Goal: Task Accomplishment & Management: Manage account settings

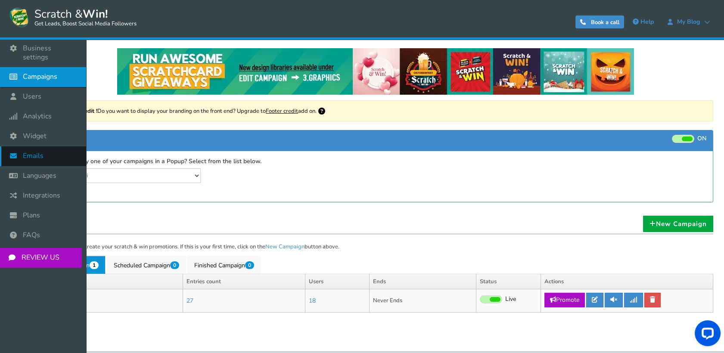
click at [37, 152] on span "Emails" at bounding box center [33, 156] width 21 height 9
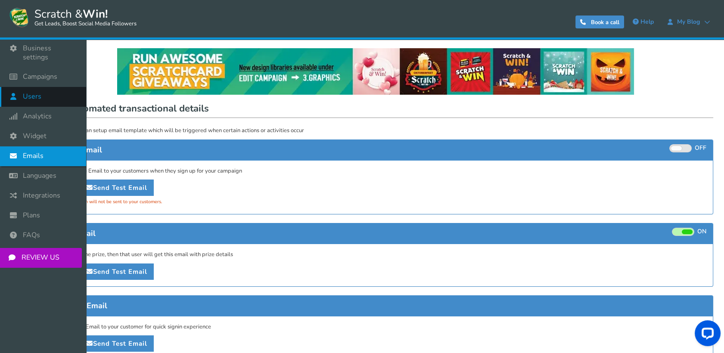
click at [17, 88] on icon at bounding box center [15, 96] width 16 height 19
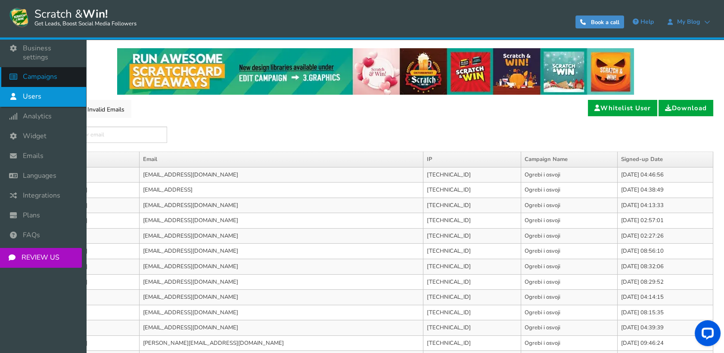
click at [33, 72] on span "Campaigns" at bounding box center [40, 76] width 34 height 9
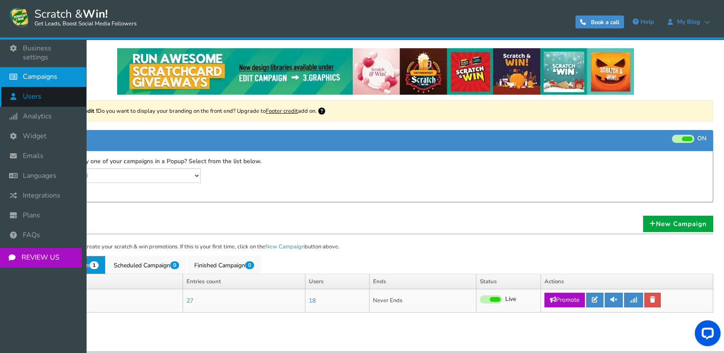
click at [13, 91] on icon at bounding box center [15, 96] width 16 height 19
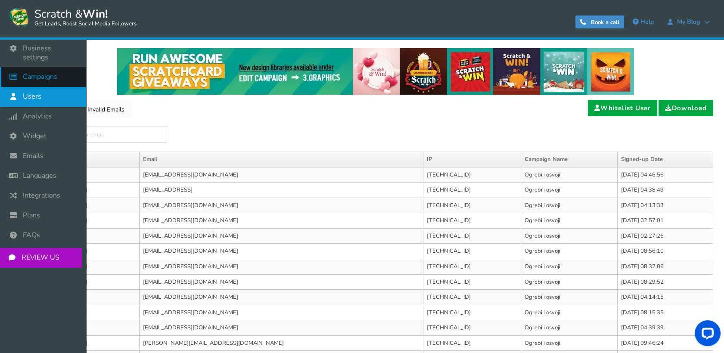
click at [23, 68] on icon at bounding box center [15, 76] width 16 height 19
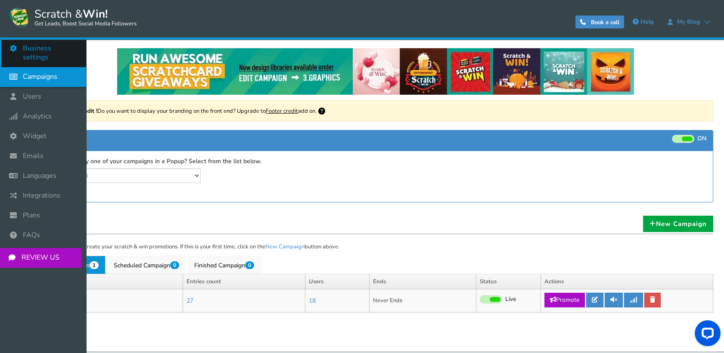
click at [49, 52] on span "Business settings" at bounding box center [50, 53] width 55 height 18
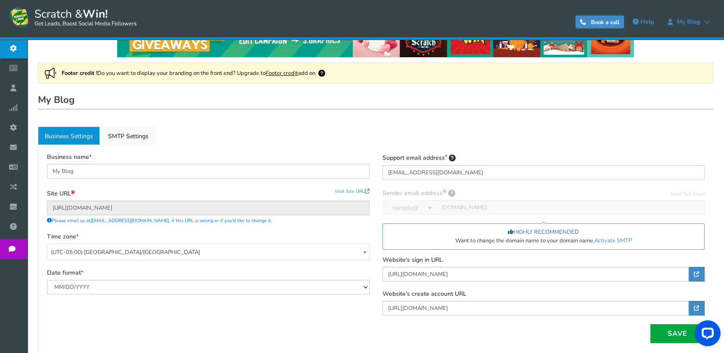
scroll to position [92, 0]
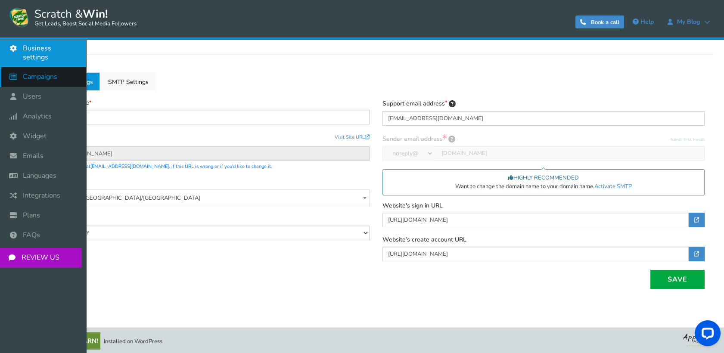
click at [28, 73] on link "Campaigns" at bounding box center [43, 77] width 86 height 20
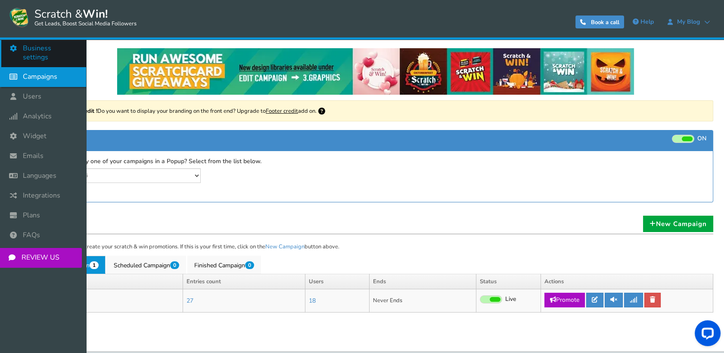
click at [19, 47] on icon at bounding box center [15, 48] width 16 height 19
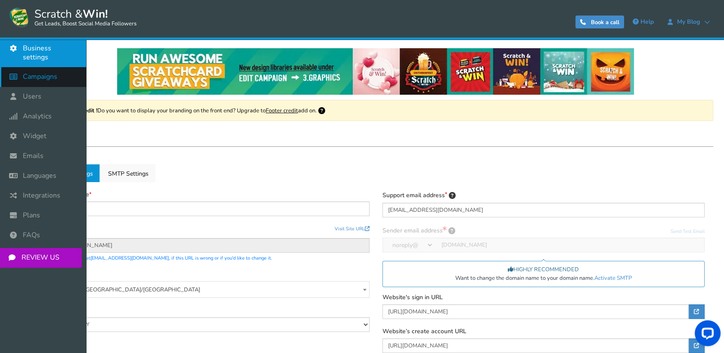
click at [22, 71] on icon at bounding box center [15, 76] width 16 height 19
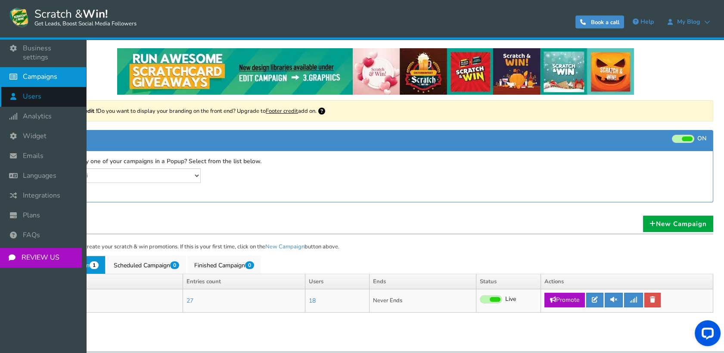
click at [17, 94] on icon at bounding box center [15, 96] width 16 height 19
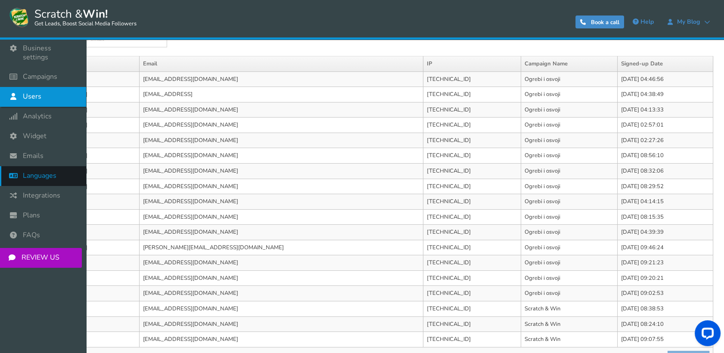
scroll to position [48, 0]
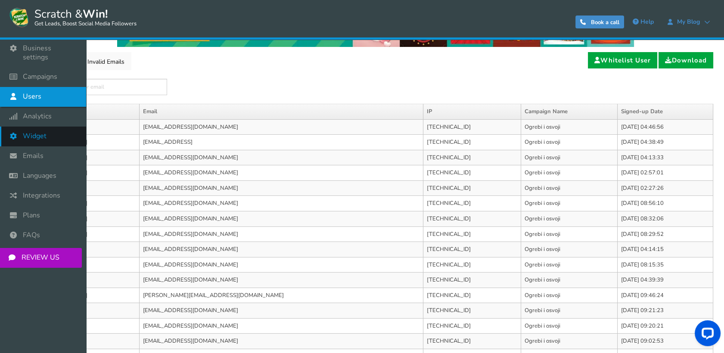
click at [29, 132] on span "Widget" at bounding box center [35, 136] width 24 height 9
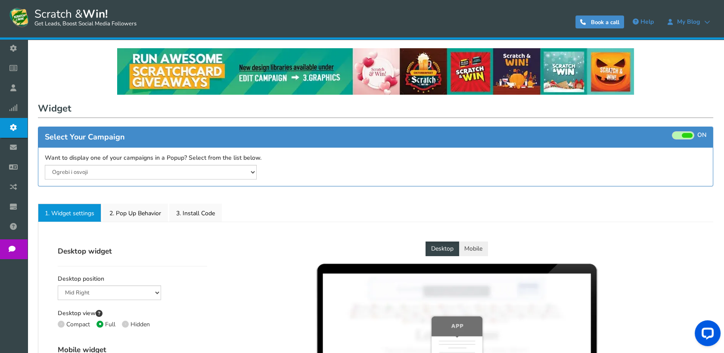
select select "mid-bottom-bar"
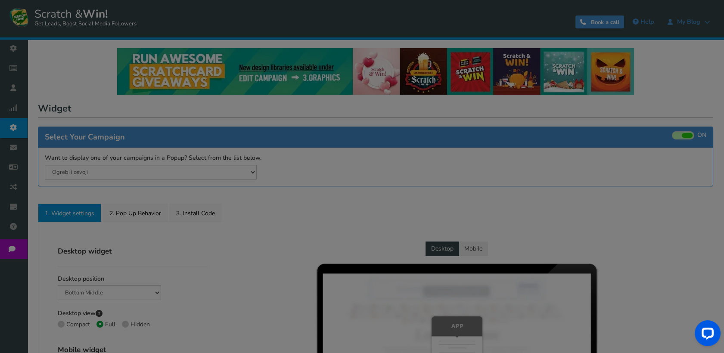
scroll to position [143, 0]
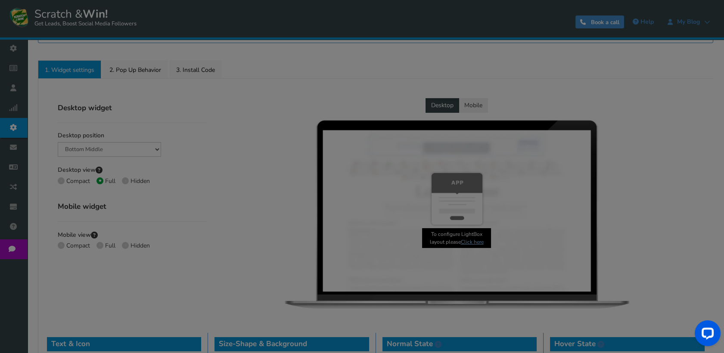
radio input "true"
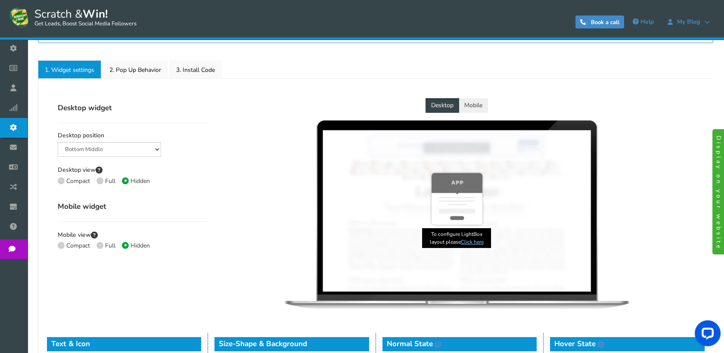
click at [25, 140] on link "Emails" at bounding box center [15, 148] width 31 height 20
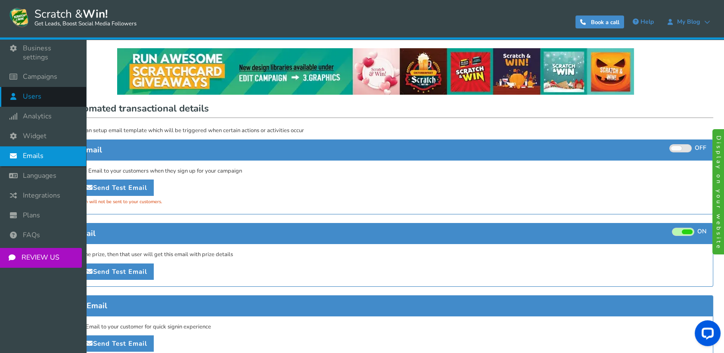
click at [42, 88] on link "Users" at bounding box center [43, 97] width 86 height 20
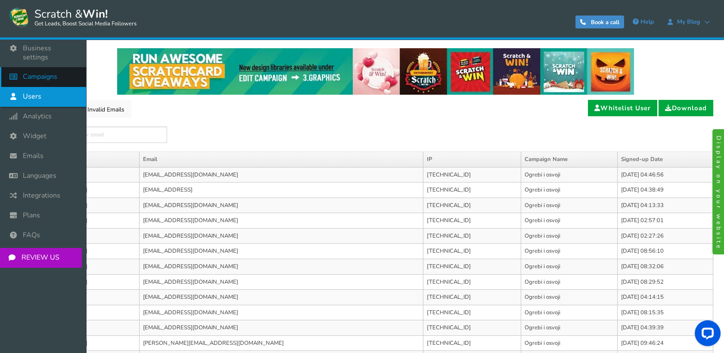
click at [17, 69] on icon at bounding box center [15, 76] width 16 height 19
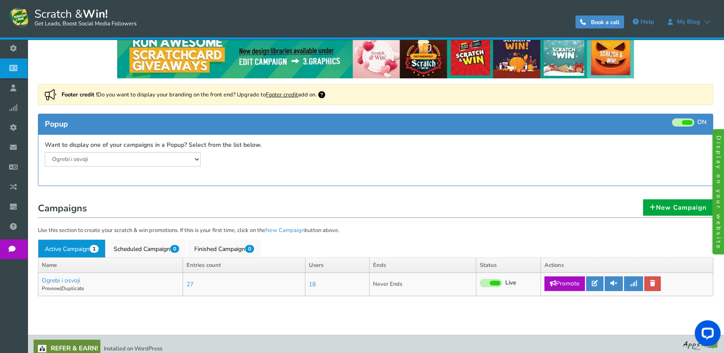
scroll to position [24, 0]
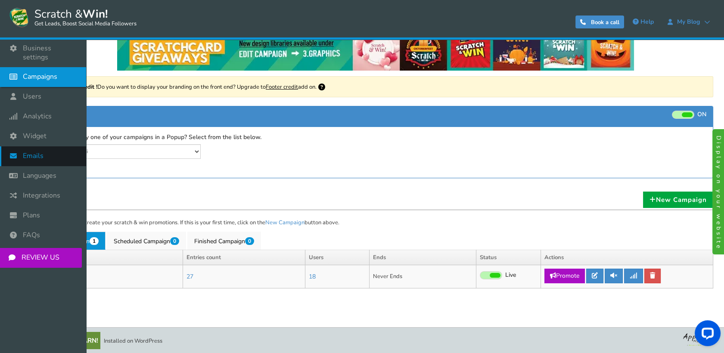
click at [30, 152] on span "Emails" at bounding box center [33, 156] width 21 height 9
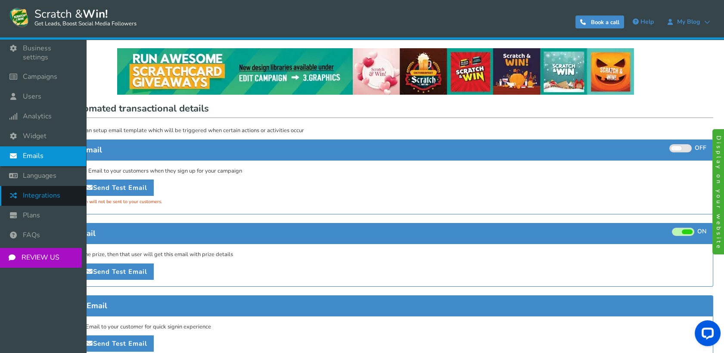
click at [33, 191] on span "Integrations" at bounding box center [41, 195] width 37 height 9
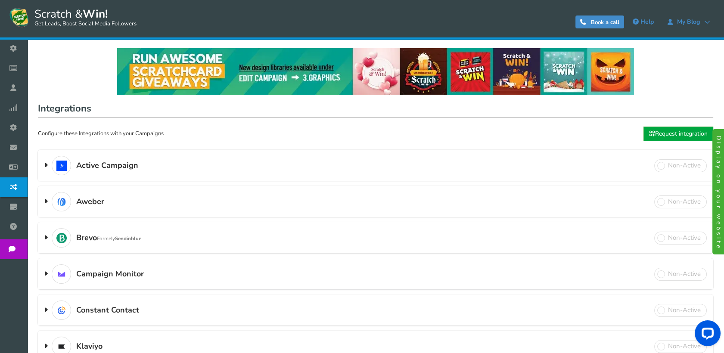
click at [46, 165] on span at bounding box center [45, 165] width 3 height 9
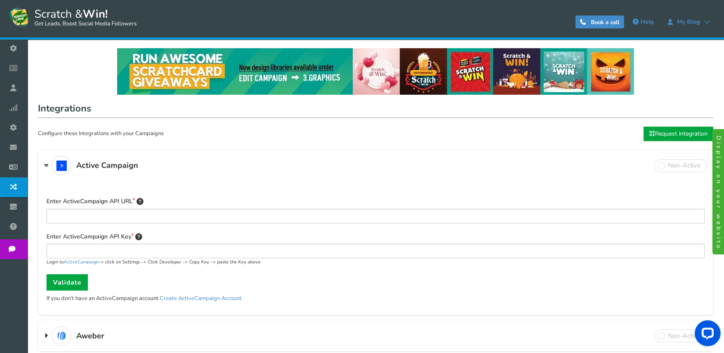
click at [46, 165] on span at bounding box center [46, 165] width 4 height 9
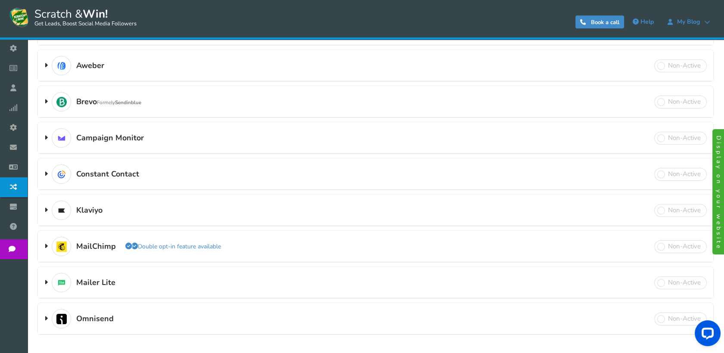
scroll to position [143, 0]
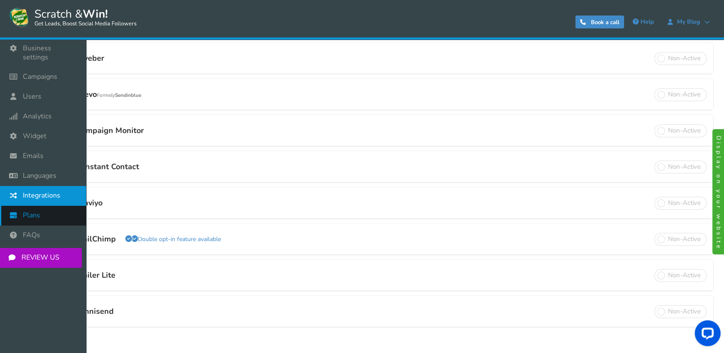
click at [29, 212] on span "Plans" at bounding box center [31, 215] width 17 height 9
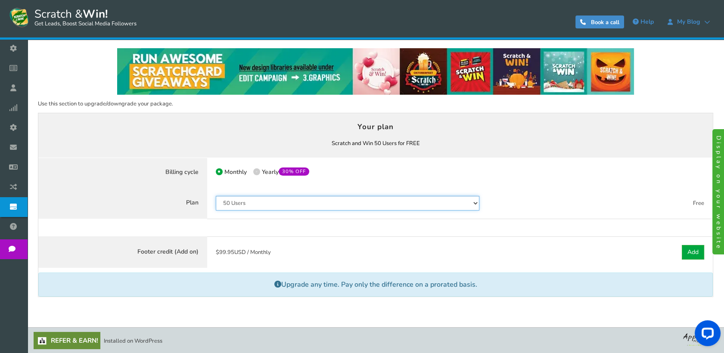
click at [266, 207] on select "50 Users 500 Users 2000 Users 10000 Users 25000 Users Unlimited" at bounding box center [348, 203] width 264 height 15
select select "846"
click at [216, 196] on select "50 Users 500 Users 2000 Users 10000 Users 25000 Users Unlimited" at bounding box center [348, 203] width 264 height 15
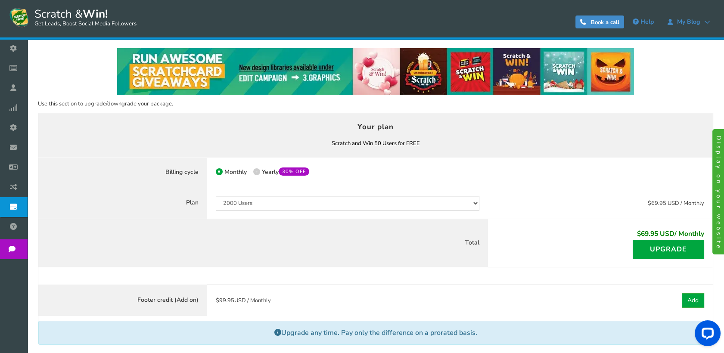
click at [260, 171] on label "50% OFF Limited time offer! Yearly 30% OFF" at bounding box center [281, 172] width 56 height 8
click at [259, 171] on input "50% OFF Limited time offer! Yearly 30% OFF" at bounding box center [256, 173] width 6 height 6
radio input "true"
click at [218, 171] on icon at bounding box center [219, 172] width 2 height 2
click at [218, 171] on input "Monthly" at bounding box center [219, 173] width 6 height 6
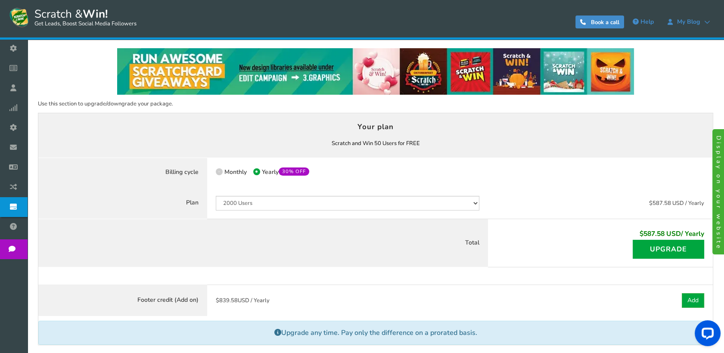
radio input "true"
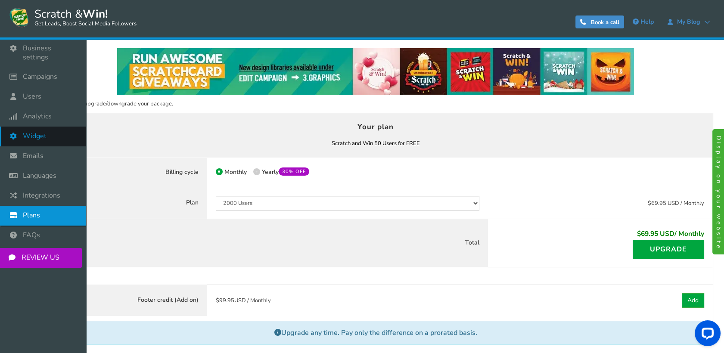
click at [38, 132] on span "Widget" at bounding box center [35, 136] width 24 height 9
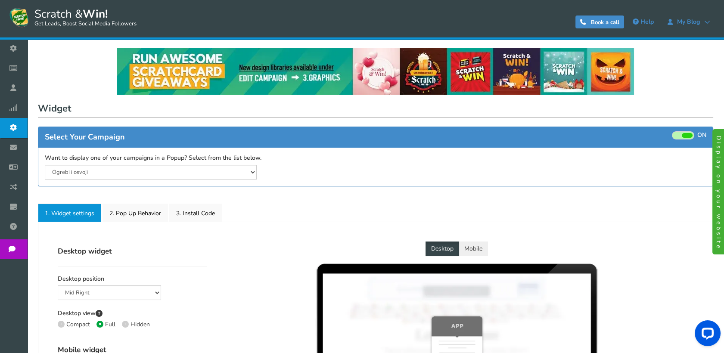
select select "mid-bottom-bar"
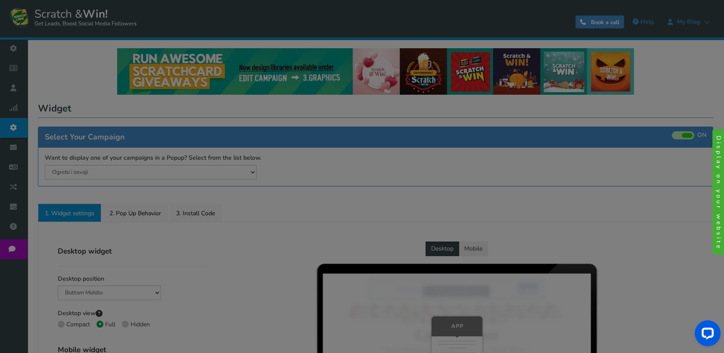
click at [29, 111] on div "● ● ● ● ● ●" at bounding box center [362, 176] width 724 height 353
radio input "true"
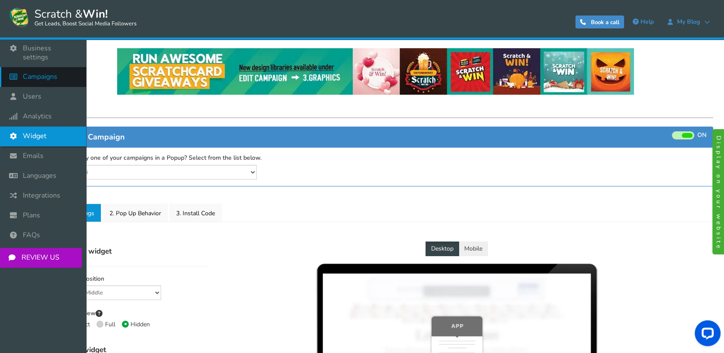
click at [37, 72] on span "Campaigns" at bounding box center [40, 76] width 34 height 9
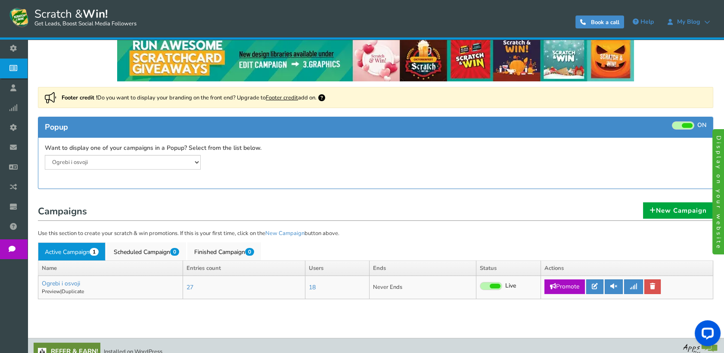
scroll to position [24, 0]
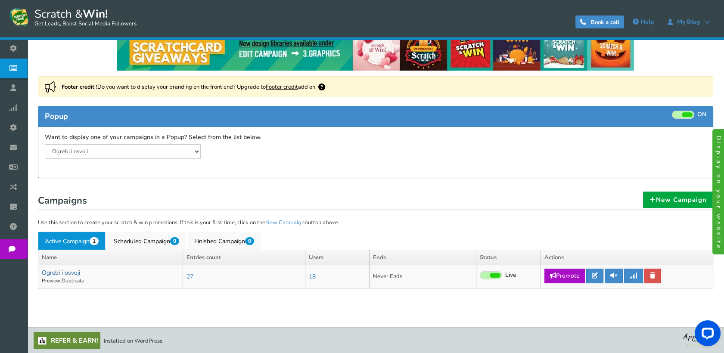
click at [63, 269] on link "Ogrebi i osvoji" at bounding box center [61, 273] width 38 height 8
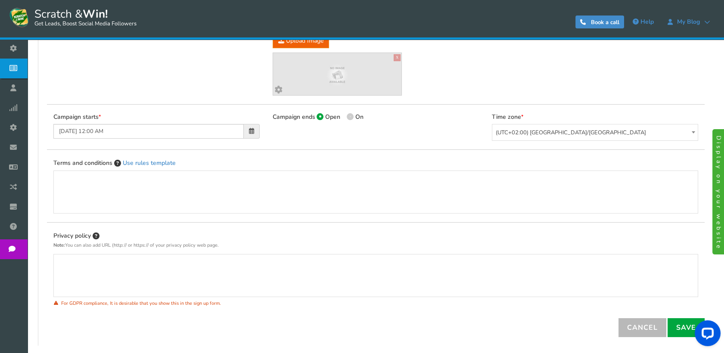
type input "Ogrebi i osvoji"
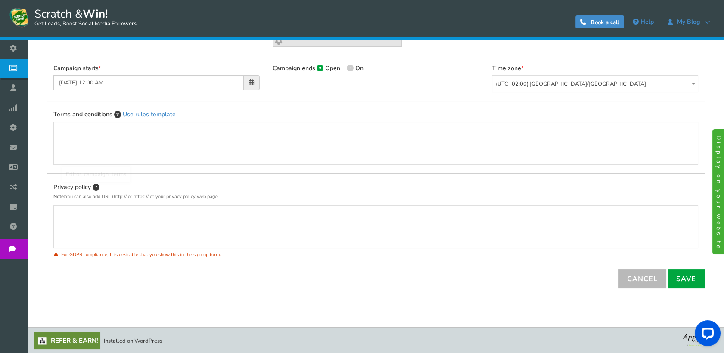
scroll to position [0, 0]
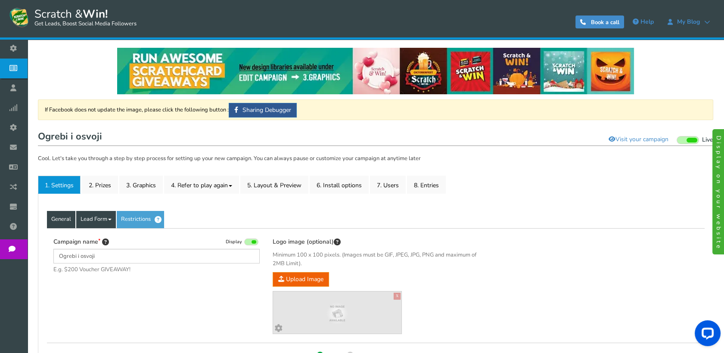
click at [100, 214] on link "Lead Form" at bounding box center [96, 219] width 40 height 17
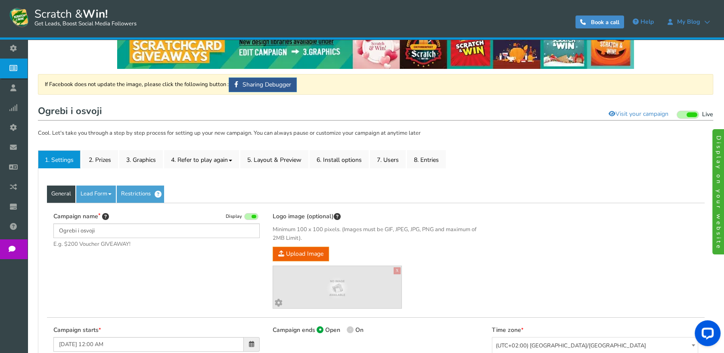
scroll to position [48, 0]
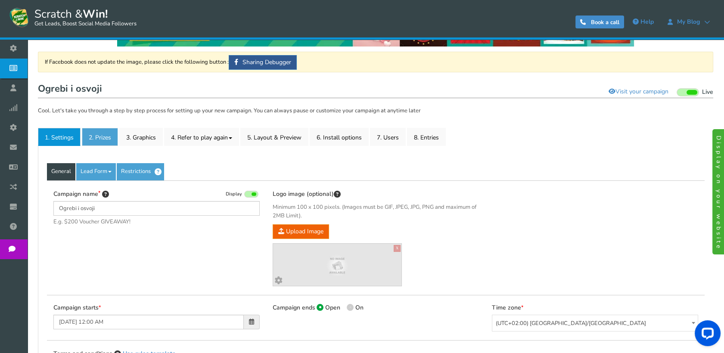
click at [108, 144] on link "2. Prizes" at bounding box center [100, 137] width 36 height 18
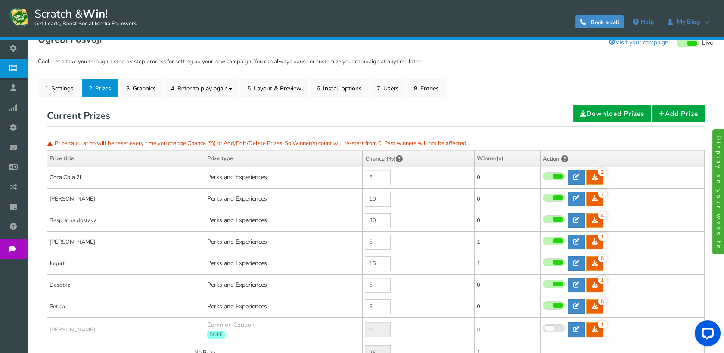
scroll to position [96, 0]
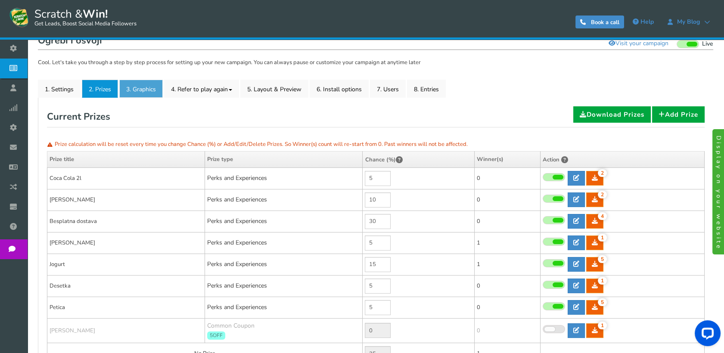
click at [124, 90] on link "3. Graphics" at bounding box center [141, 89] width 44 height 18
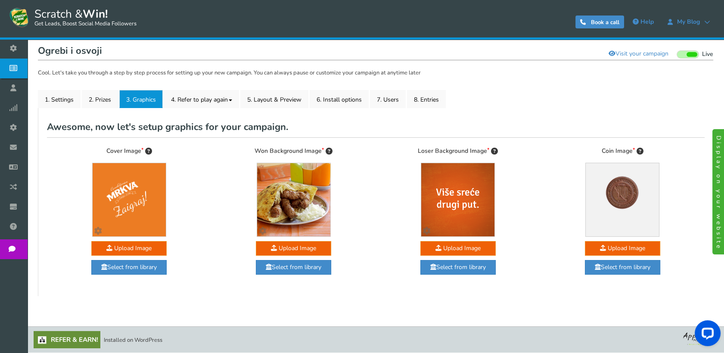
scroll to position [85, 0]
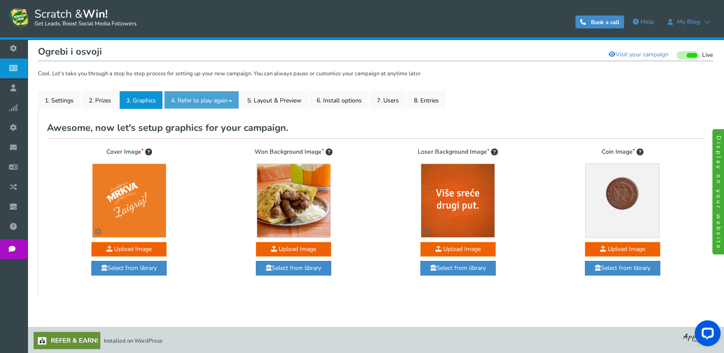
click at [179, 101] on link "4. Refer to play again" at bounding box center [201, 100] width 75 height 18
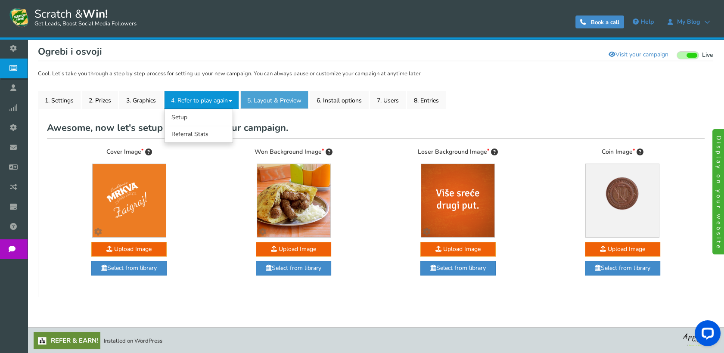
click at [292, 98] on link "5. Layout & Preview" at bounding box center [274, 100] width 68 height 18
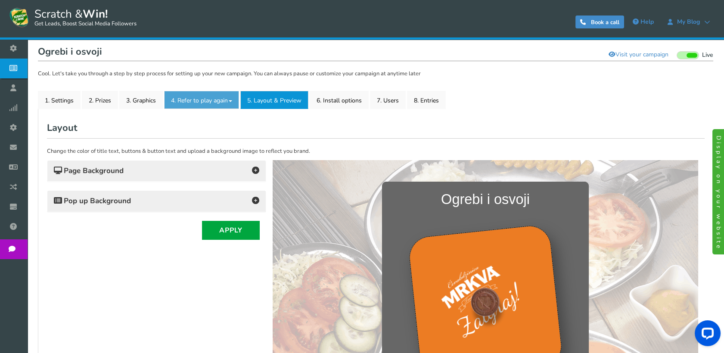
click at [235, 102] on link "4. Refer to play again" at bounding box center [201, 100] width 75 height 18
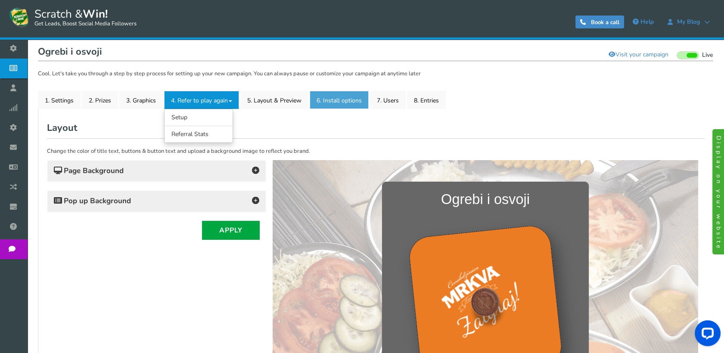
click at [339, 99] on link "6. Install options New" at bounding box center [339, 100] width 59 height 18
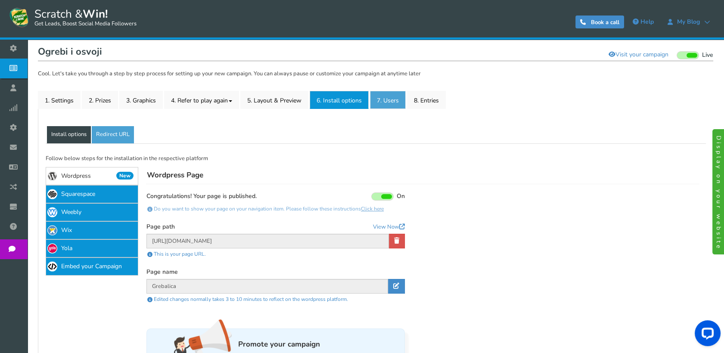
click at [383, 102] on link "7. Users" at bounding box center [388, 100] width 36 height 18
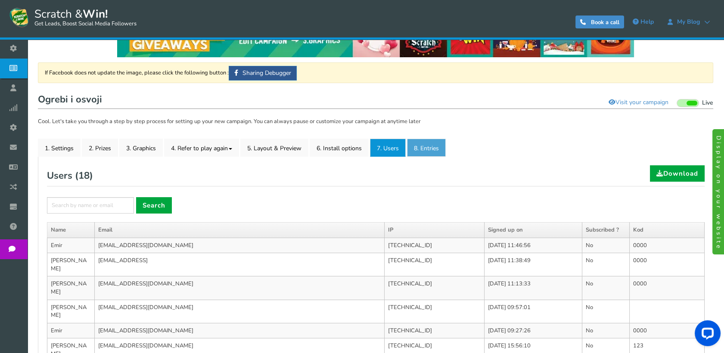
click at [431, 146] on link "8. Entries" at bounding box center [426, 148] width 39 height 18
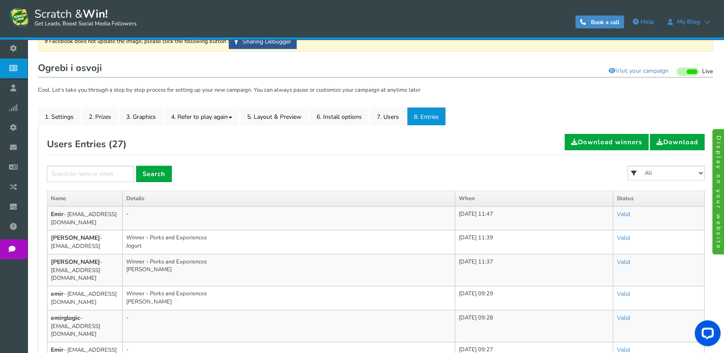
scroll to position [133, 0]
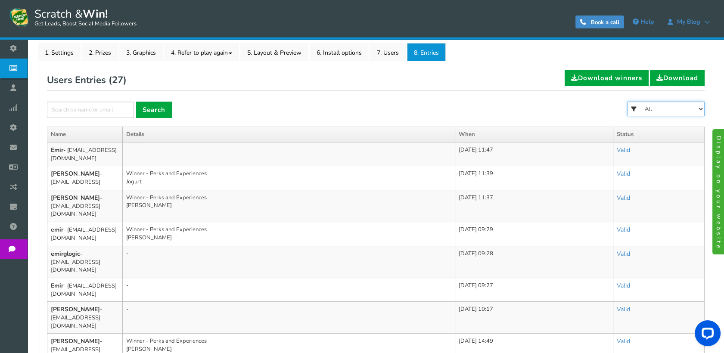
click at [663, 108] on select "All Coca Cola 2l Nunčić Besplatna dostava [PERSON_NAME] Jogurt Desetka [PERSON_…" at bounding box center [666, 109] width 77 height 15
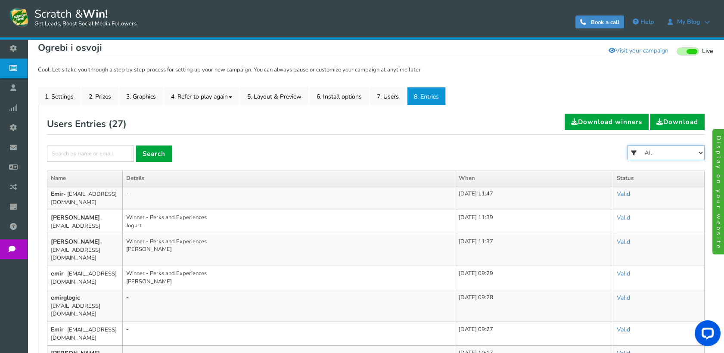
scroll to position [37, 0]
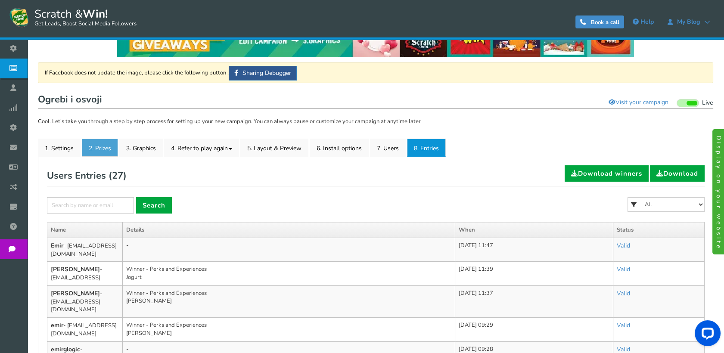
click at [101, 153] on link "2. Prizes" at bounding box center [100, 148] width 36 height 18
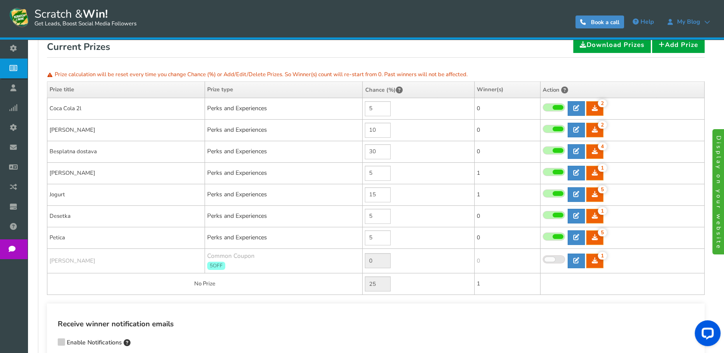
scroll to position [247, 0]
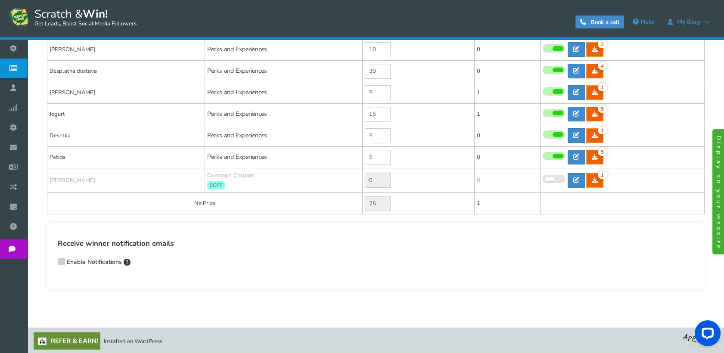
click at [61, 258] on icon at bounding box center [61, 261] width 6 height 6
click at [49, 260] on input "Enable Notifications" at bounding box center [49, 263] width 0 height 6
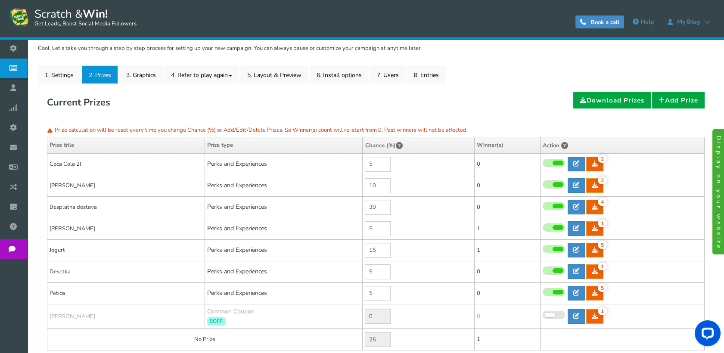
scroll to position [7, 0]
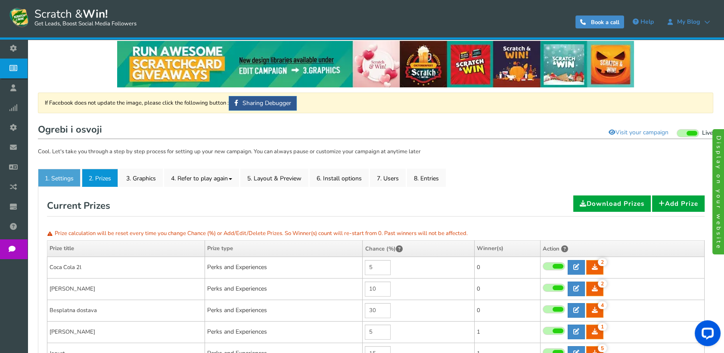
click at [65, 178] on link "1. Settings" at bounding box center [59, 178] width 43 height 18
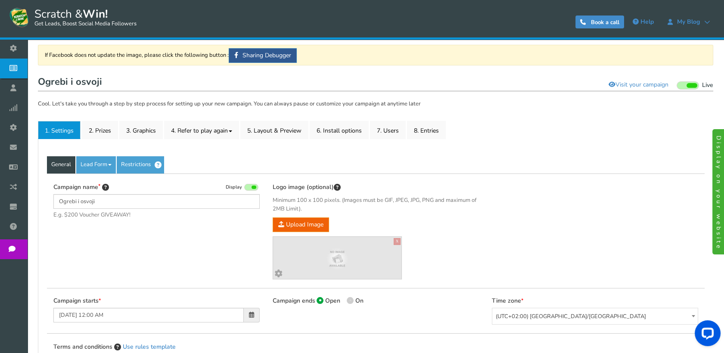
scroll to position [103, 0]
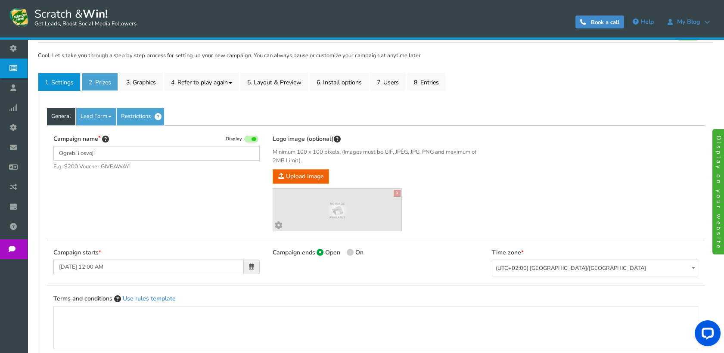
click at [96, 80] on link "2. Prizes" at bounding box center [100, 82] width 36 height 18
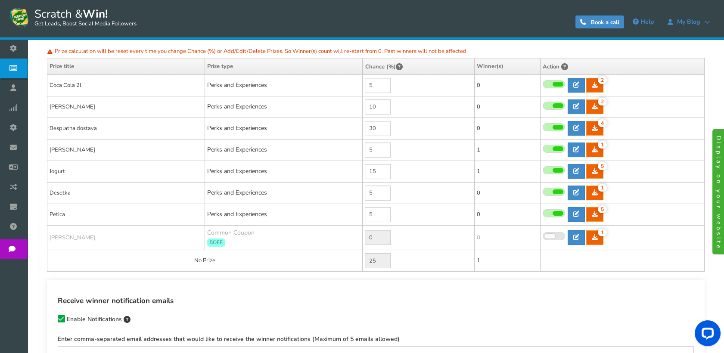
scroll to position [297, 0]
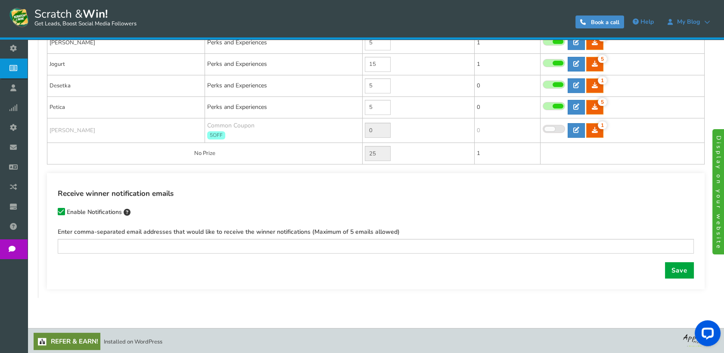
click at [64, 212] on span at bounding box center [61, 211] width 7 height 7
click at [49, 212] on input "Enable Notifications" at bounding box center [49, 213] width 0 height 6
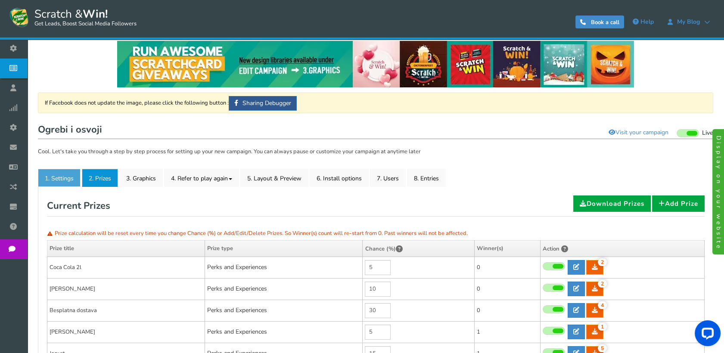
click at [68, 175] on link "1. Settings" at bounding box center [59, 178] width 43 height 18
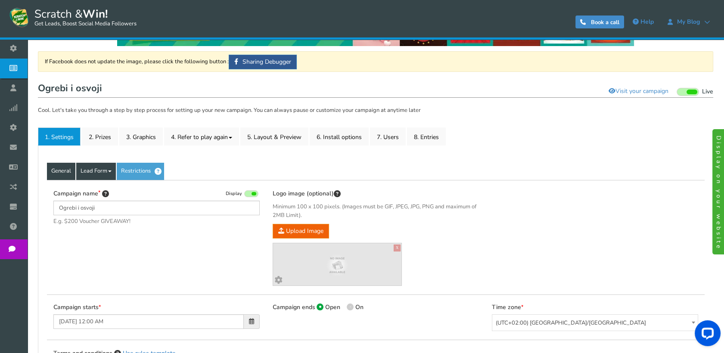
scroll to position [48, 0]
click at [91, 170] on link "Lead Form" at bounding box center [96, 171] width 40 height 17
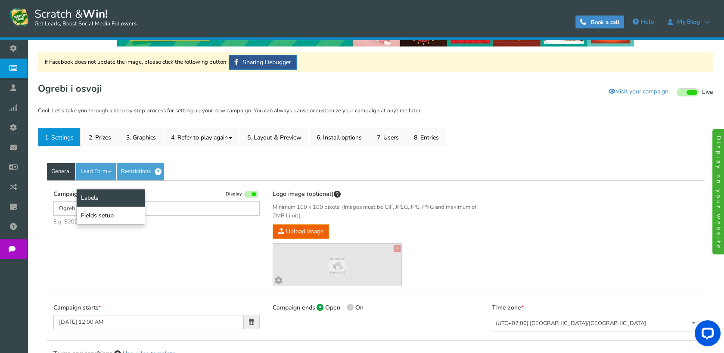
click at [97, 195] on link "Labels" at bounding box center [111, 198] width 68 height 18
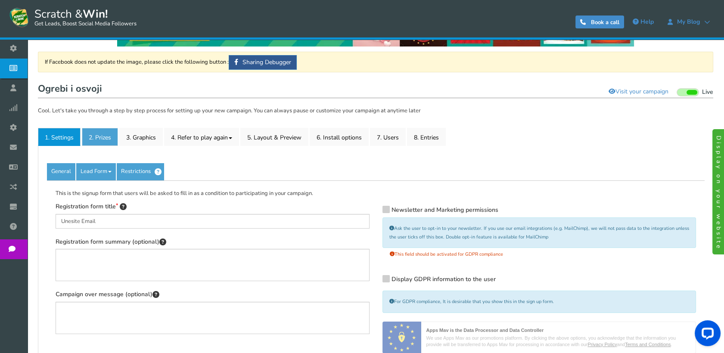
click at [91, 140] on link "2. Prizes" at bounding box center [100, 137] width 36 height 18
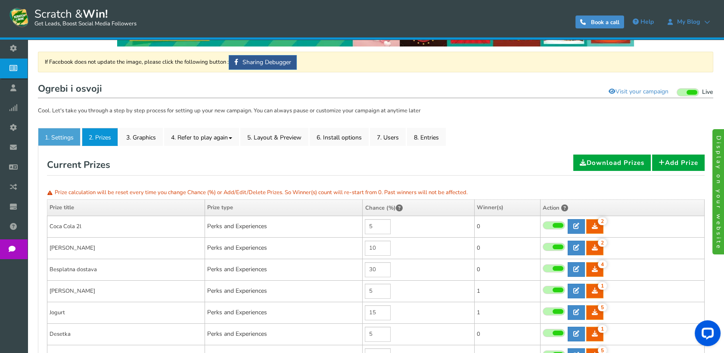
click at [53, 137] on link "1. Settings" at bounding box center [59, 137] width 43 height 18
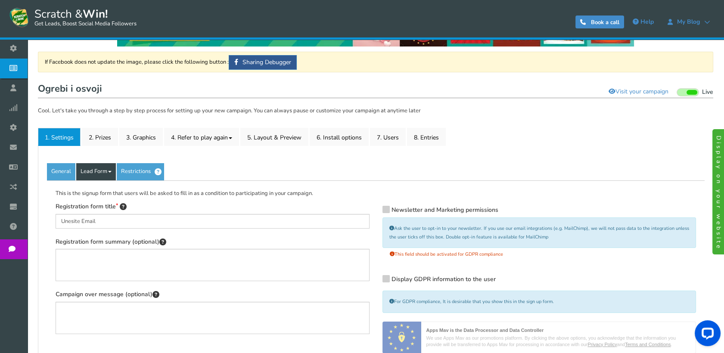
click at [85, 165] on link "Lead Form" at bounding box center [96, 171] width 40 height 17
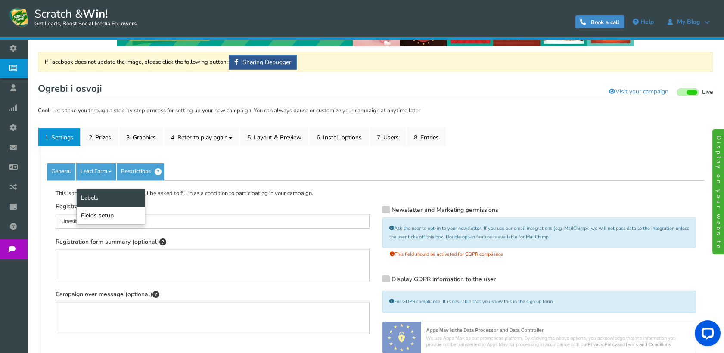
click at [93, 190] on link "Labels" at bounding box center [111, 198] width 68 height 18
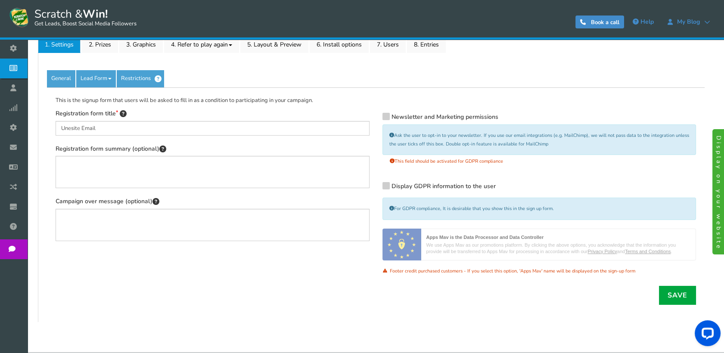
scroll to position [118, 0]
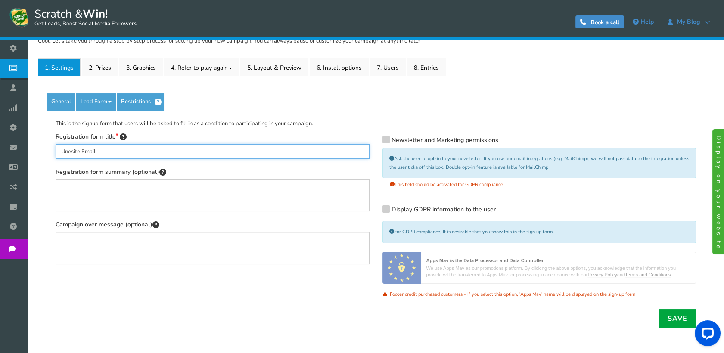
click at [117, 153] on input "Unesite Email" at bounding box center [213, 151] width 314 height 15
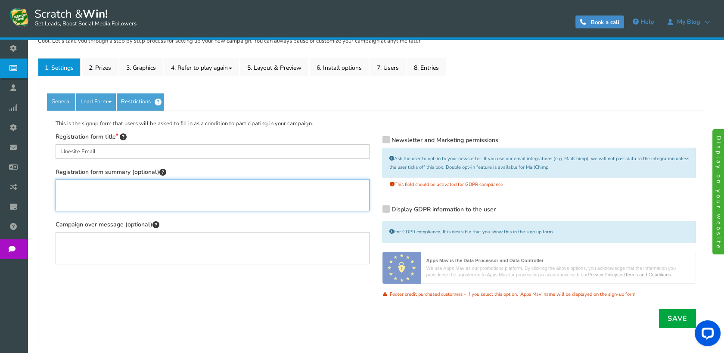
click at [122, 202] on textarea "Registration form summary (optional)" at bounding box center [213, 195] width 314 height 32
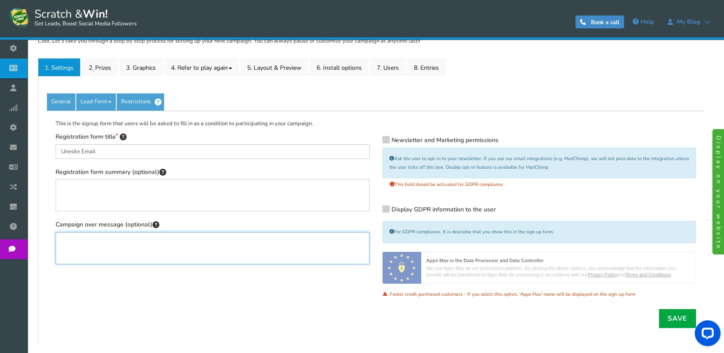
click at [119, 246] on textarea at bounding box center [213, 248] width 314 height 32
click at [138, 100] on link "Restrictions" at bounding box center [140, 101] width 47 height 17
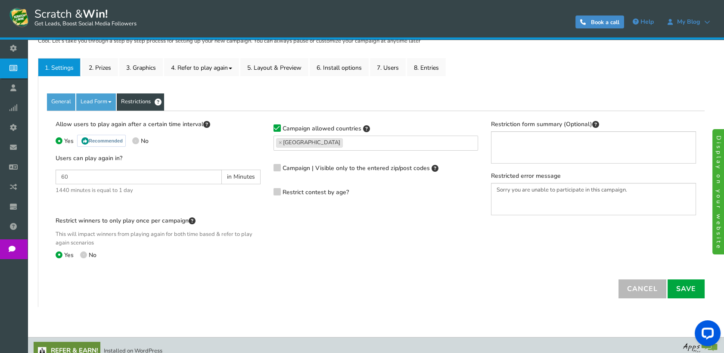
click at [87, 254] on label "No" at bounding box center [88, 256] width 16 height 8
click at [86, 254] on input "No" at bounding box center [83, 256] width 6 height 6
radio input "true"
click at [64, 254] on span "Yes" at bounding box center [68, 255] width 9 height 8
click at [61, 254] on input "Yes" at bounding box center [59, 256] width 6 height 6
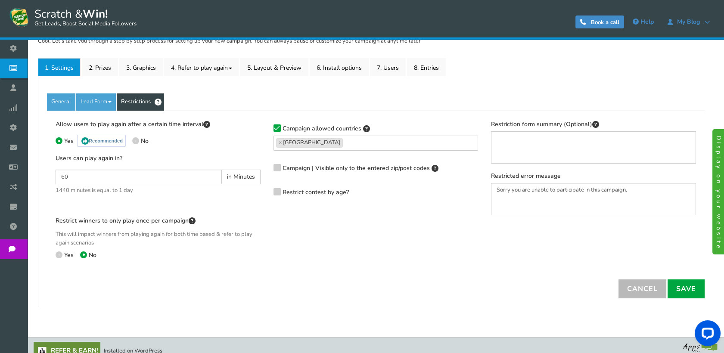
radio input "true"
click at [137, 137] on span at bounding box center [135, 140] width 7 height 7
click at [137, 139] on input "No" at bounding box center [135, 142] width 6 height 6
radio input "true"
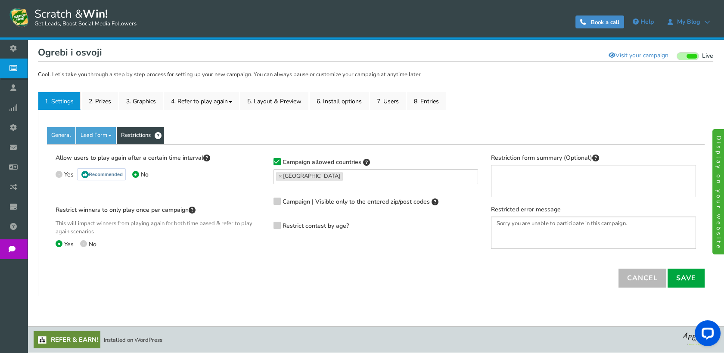
scroll to position [84, 0]
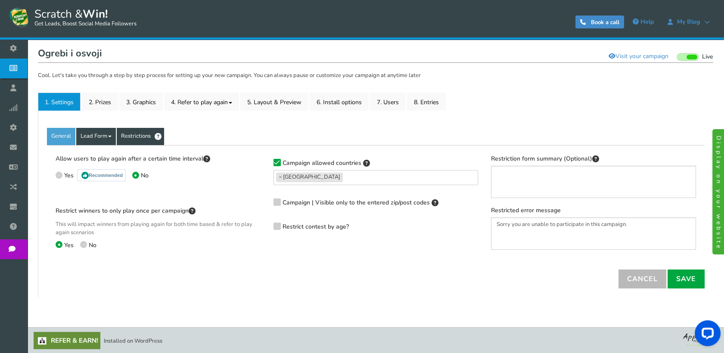
click at [98, 135] on link "Lead Form" at bounding box center [96, 136] width 40 height 17
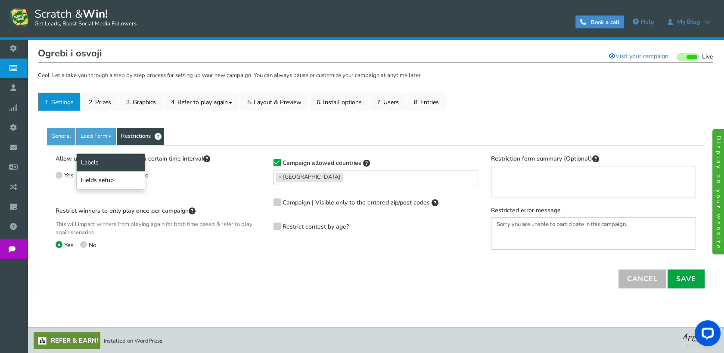
click at [94, 168] on link "Labels" at bounding box center [111, 163] width 68 height 18
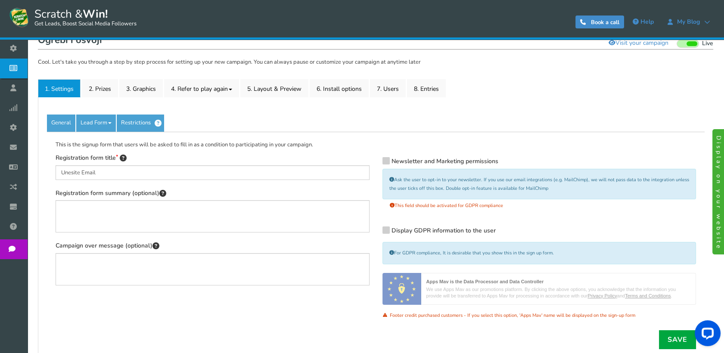
scroll to position [22, 0]
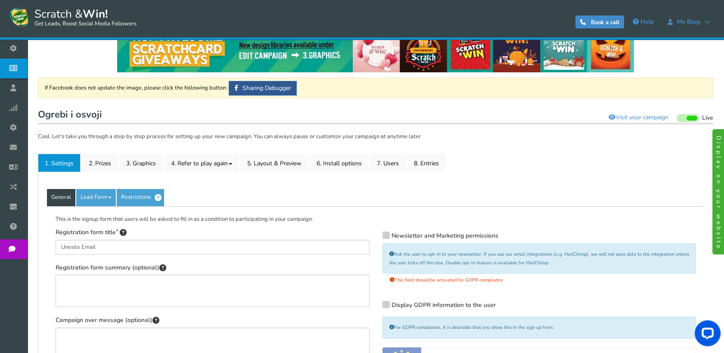
click at [66, 192] on link "General" at bounding box center [61, 197] width 28 height 17
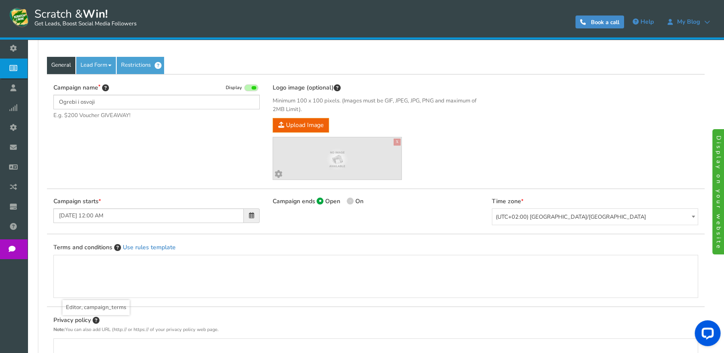
scroll to position [118, 0]
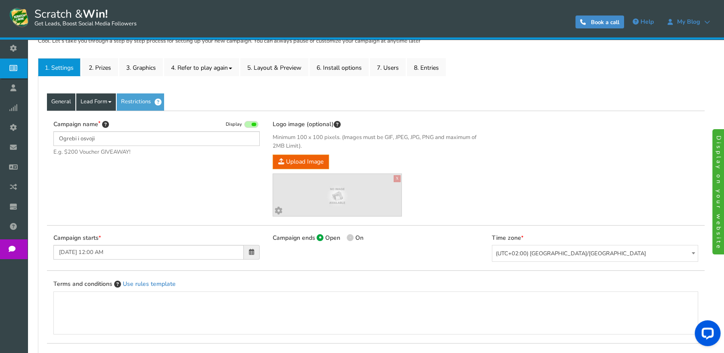
click at [90, 107] on link "Lead Form" at bounding box center [96, 101] width 40 height 17
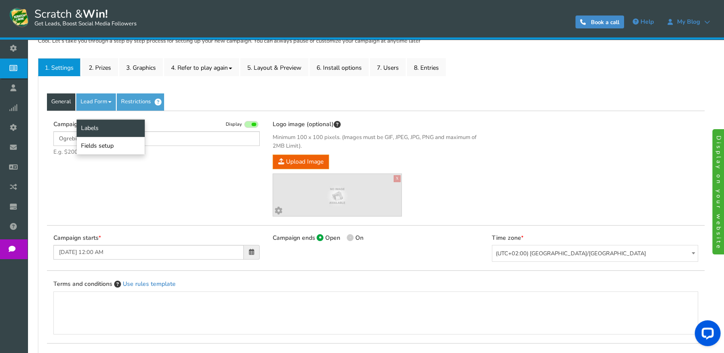
click at [102, 132] on link "Labels" at bounding box center [111, 128] width 68 height 18
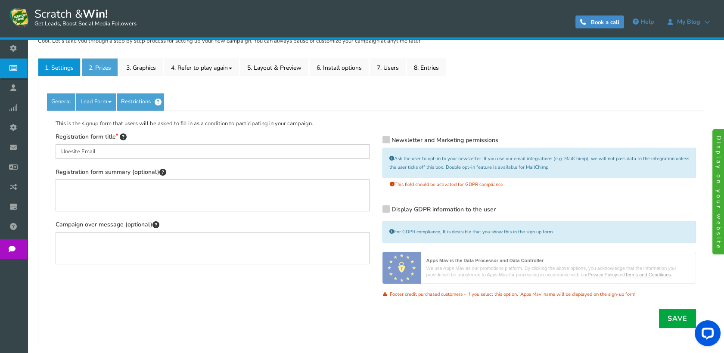
click at [100, 70] on link "2. Prizes" at bounding box center [100, 67] width 36 height 18
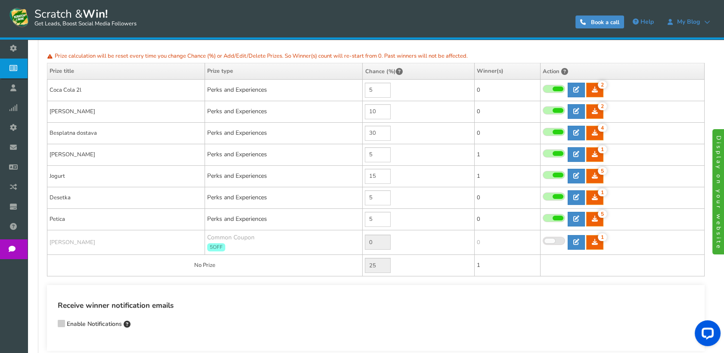
scroll to position [55, 0]
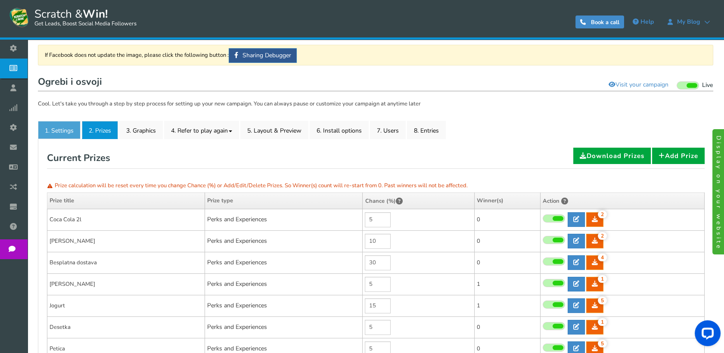
click at [79, 128] on link "1. Settings" at bounding box center [59, 130] width 43 height 18
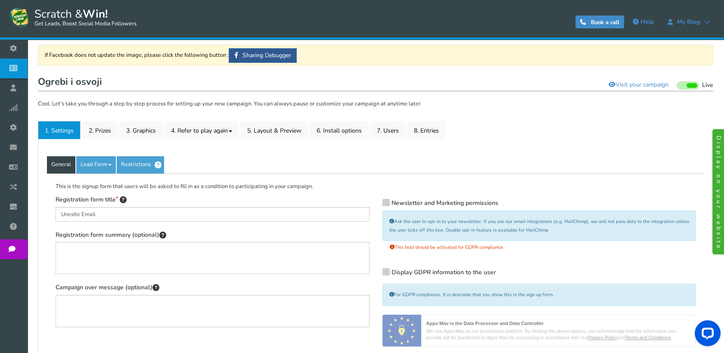
click at [63, 164] on link "General" at bounding box center [61, 164] width 28 height 17
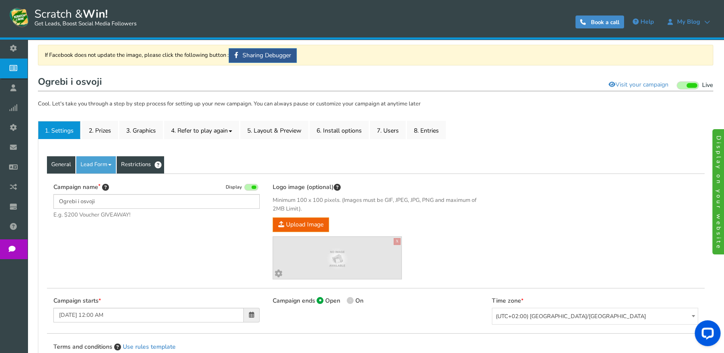
click at [131, 160] on link "Restrictions" at bounding box center [140, 164] width 47 height 17
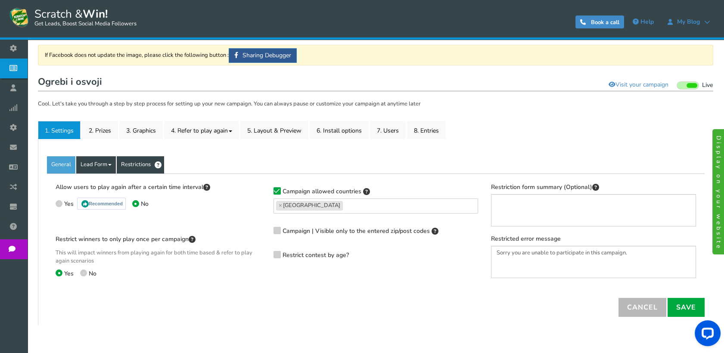
click at [108, 160] on link "Lead Form" at bounding box center [96, 164] width 40 height 17
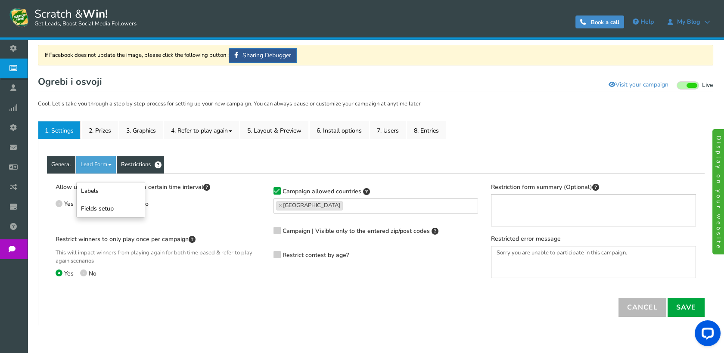
click at [67, 170] on link "General" at bounding box center [61, 164] width 28 height 17
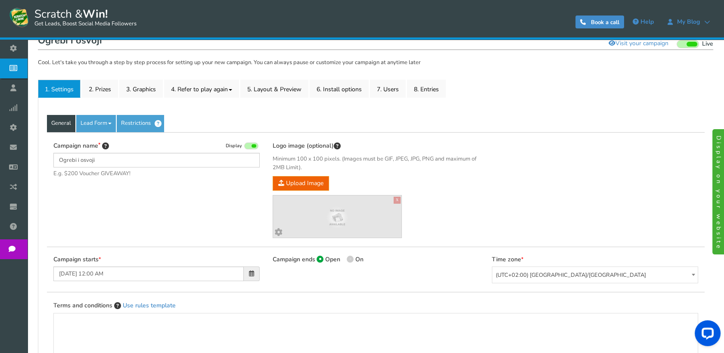
scroll to position [48, 0]
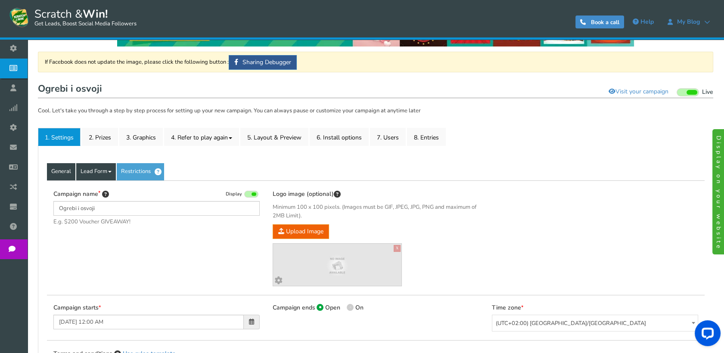
click at [93, 169] on link "Lead Form" at bounding box center [96, 171] width 40 height 17
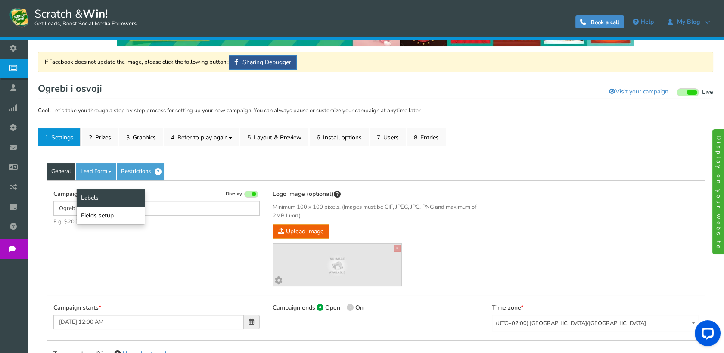
click at [93, 198] on link "Labels" at bounding box center [111, 198] width 68 height 18
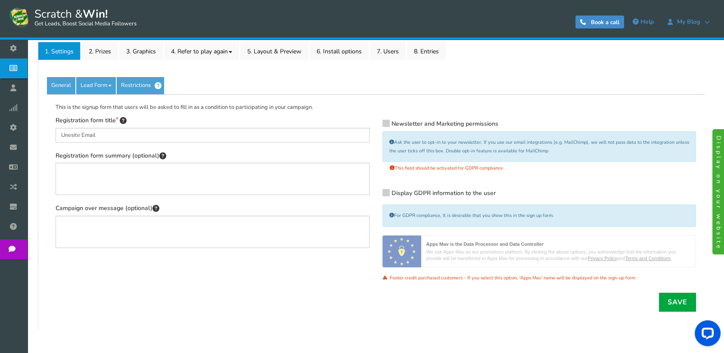
scroll to position [118, 0]
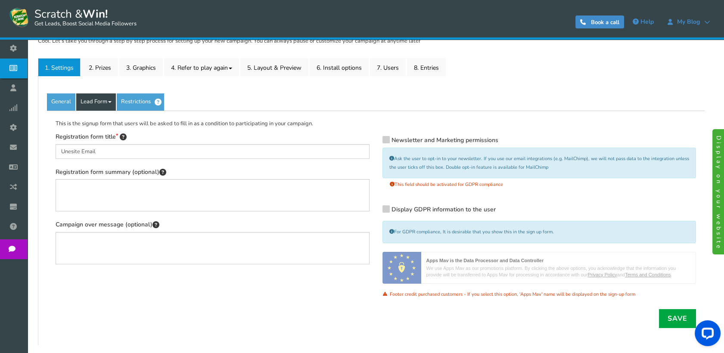
click at [107, 105] on link "Lead Form" at bounding box center [96, 101] width 40 height 17
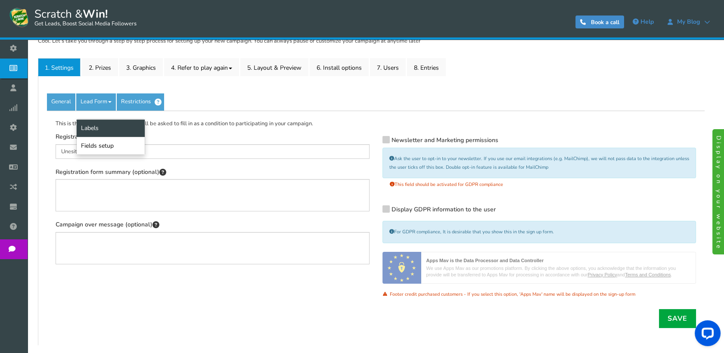
click at [106, 140] on link "Fields setup" at bounding box center [111, 146] width 68 height 18
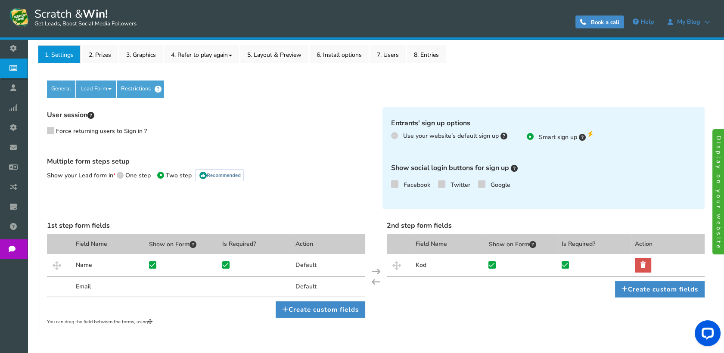
scroll to position [166, 0]
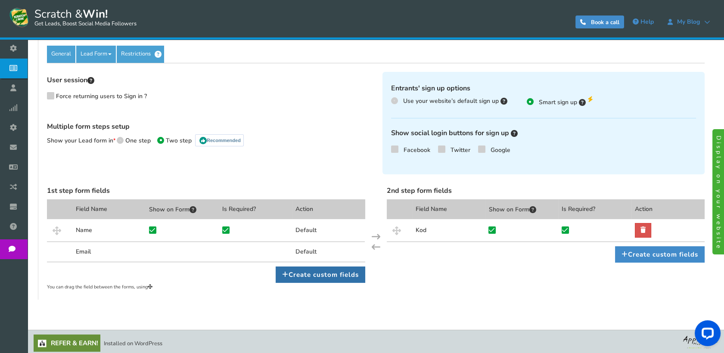
click at [306, 269] on link "Create custom fields" at bounding box center [321, 275] width 90 height 16
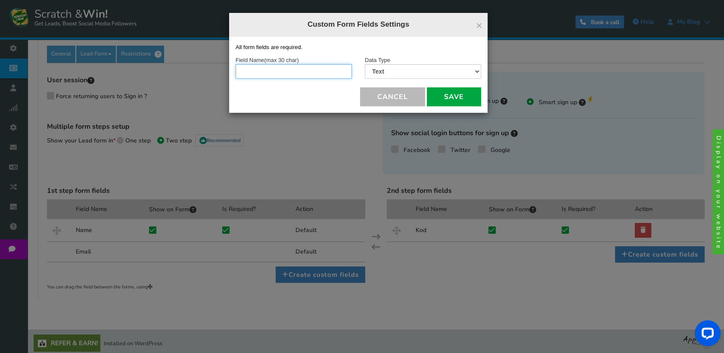
click at [267, 64] on input "text" at bounding box center [294, 71] width 116 height 15
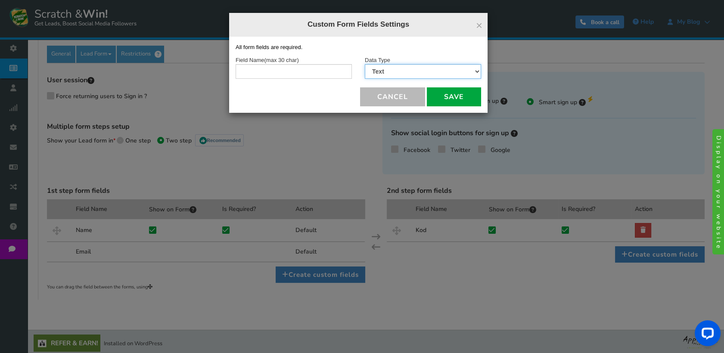
click at [427, 65] on select "Text Number Multiple Options (can only select one) Multiple Options (can select…" at bounding box center [423, 71] width 116 height 15
click at [365, 64] on select "Text Number Multiple Options (can only select one) Multiple Options (can select…" at bounding box center [423, 71] width 116 height 15
click at [384, 77] on select "Text Number Multiple Options (can only select one) Multiple Options (can select…" at bounding box center [423, 71] width 116 height 15
click at [383, 77] on select "Text Number Multiple Options (can only select one) Multiple Options (can select…" at bounding box center [423, 71] width 116 height 15
click at [399, 99] on button "Cancel" at bounding box center [392, 96] width 65 height 19
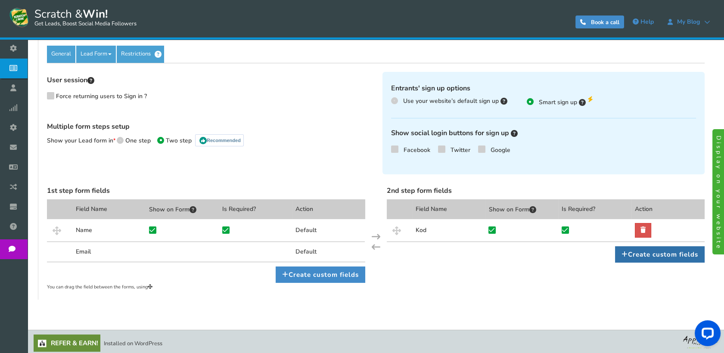
click at [669, 257] on link "Create custom fields" at bounding box center [660, 254] width 90 height 16
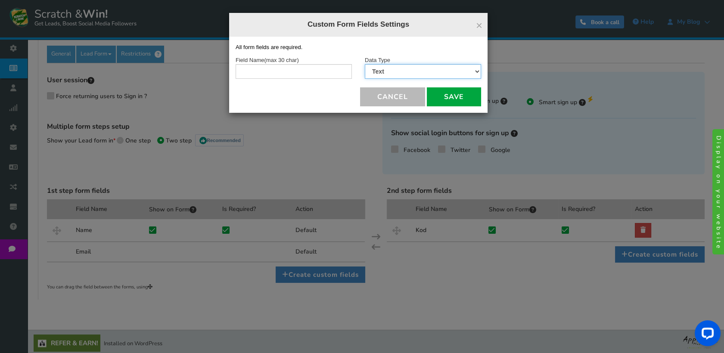
click at [384, 65] on select "Text Number Multiple Options (can only select one) Multiple Options (can select…" at bounding box center [423, 71] width 116 height 15
click at [365, 64] on select "Text Number Multiple Options (can only select one) Multiple Options (can select…" at bounding box center [423, 71] width 116 height 15
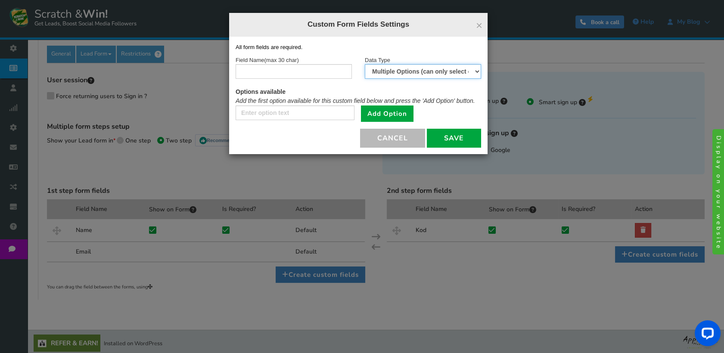
click at [386, 77] on select "Text Number Multiple Options (can only select one) Multiple Options (can select…" at bounding box center [423, 71] width 116 height 15
click at [365, 64] on select "Text Number Multiple Options (can only select one) Multiple Options (can select…" at bounding box center [423, 71] width 116 height 15
click at [386, 63] on div "Data Type Text Number Multiple Options (can only select one) Multiple Options (…" at bounding box center [423, 67] width 116 height 23
click at [386, 72] on select "Text Number Multiple Options (can only select one) Multiple Options (can select…" at bounding box center [423, 71] width 116 height 15
select select "2"
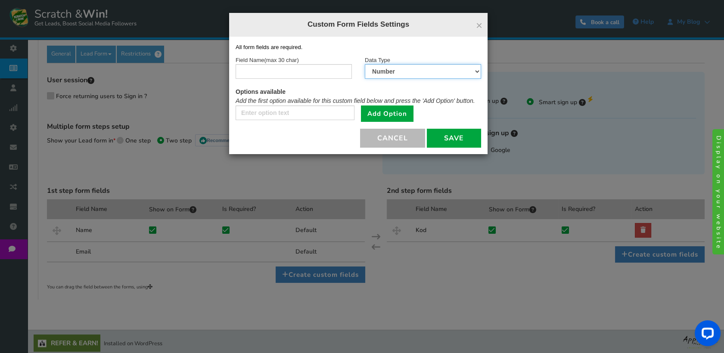
click at [365, 64] on select "Text Number Multiple Options (can only select one) Multiple Options (can select…" at bounding box center [423, 71] width 116 height 15
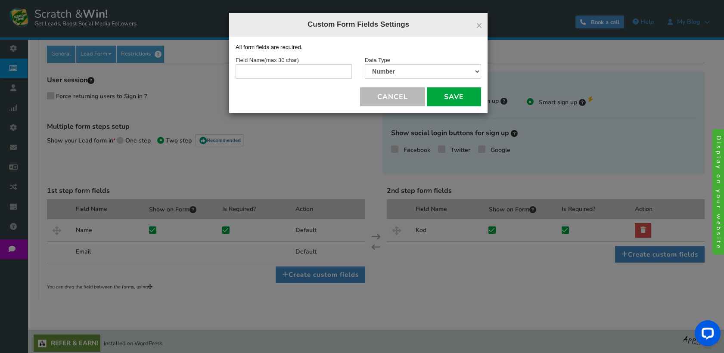
click at [335, 80] on div "Field Name (max 30 char)" at bounding box center [293, 72] width 129 height 32
click at [336, 74] on input "text" at bounding box center [294, 71] width 116 height 15
type input "Kod"
click at [404, 98] on button "Cancel" at bounding box center [392, 96] width 65 height 19
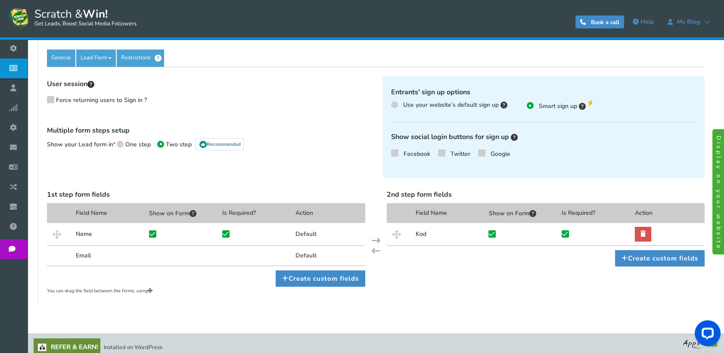
scroll to position [168, 0]
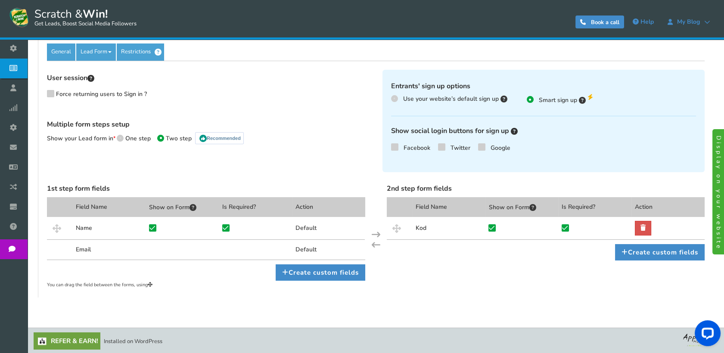
click at [55, 338] on link "Refer & Earn!" at bounding box center [67, 341] width 67 height 17
